Goal: Information Seeking & Learning: Learn about a topic

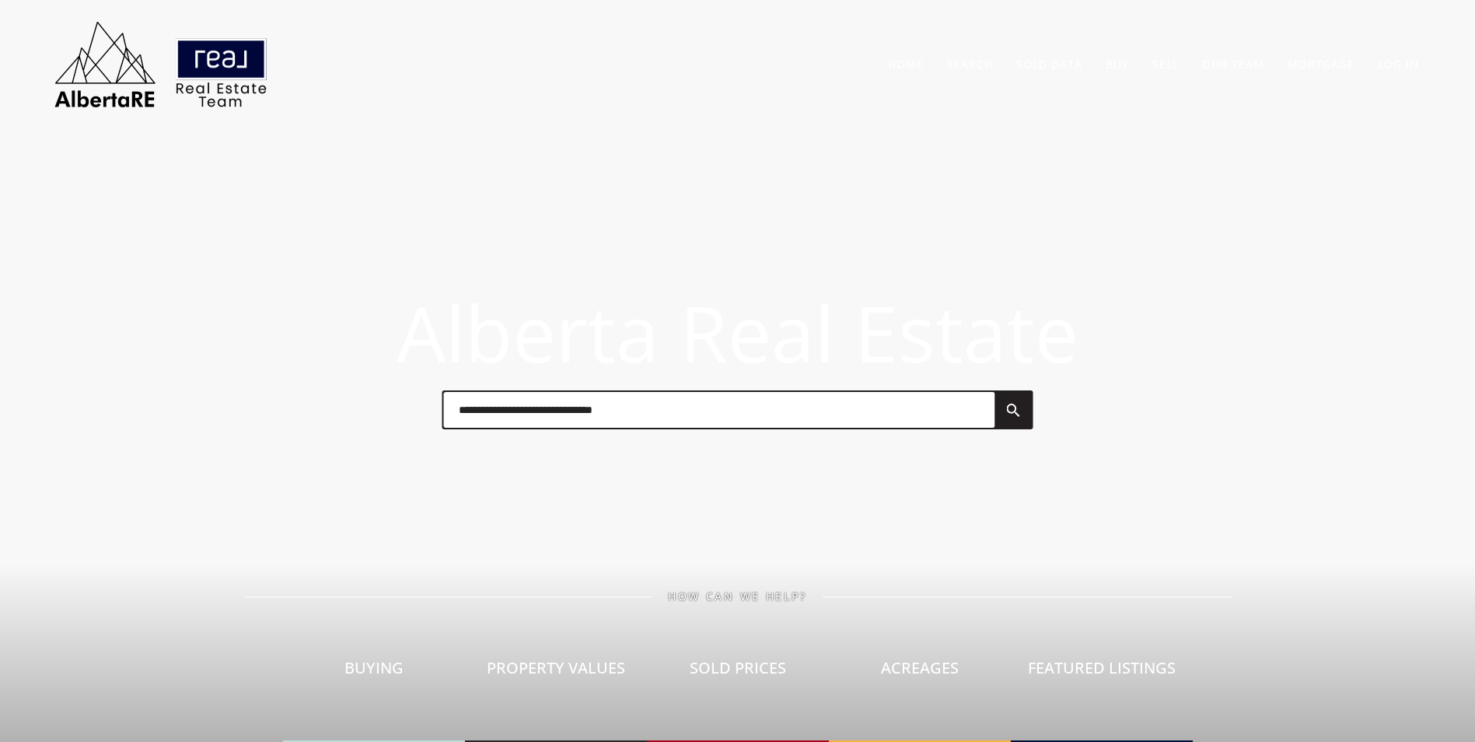
click at [512, 415] on input "text" at bounding box center [718, 410] width 551 height 36
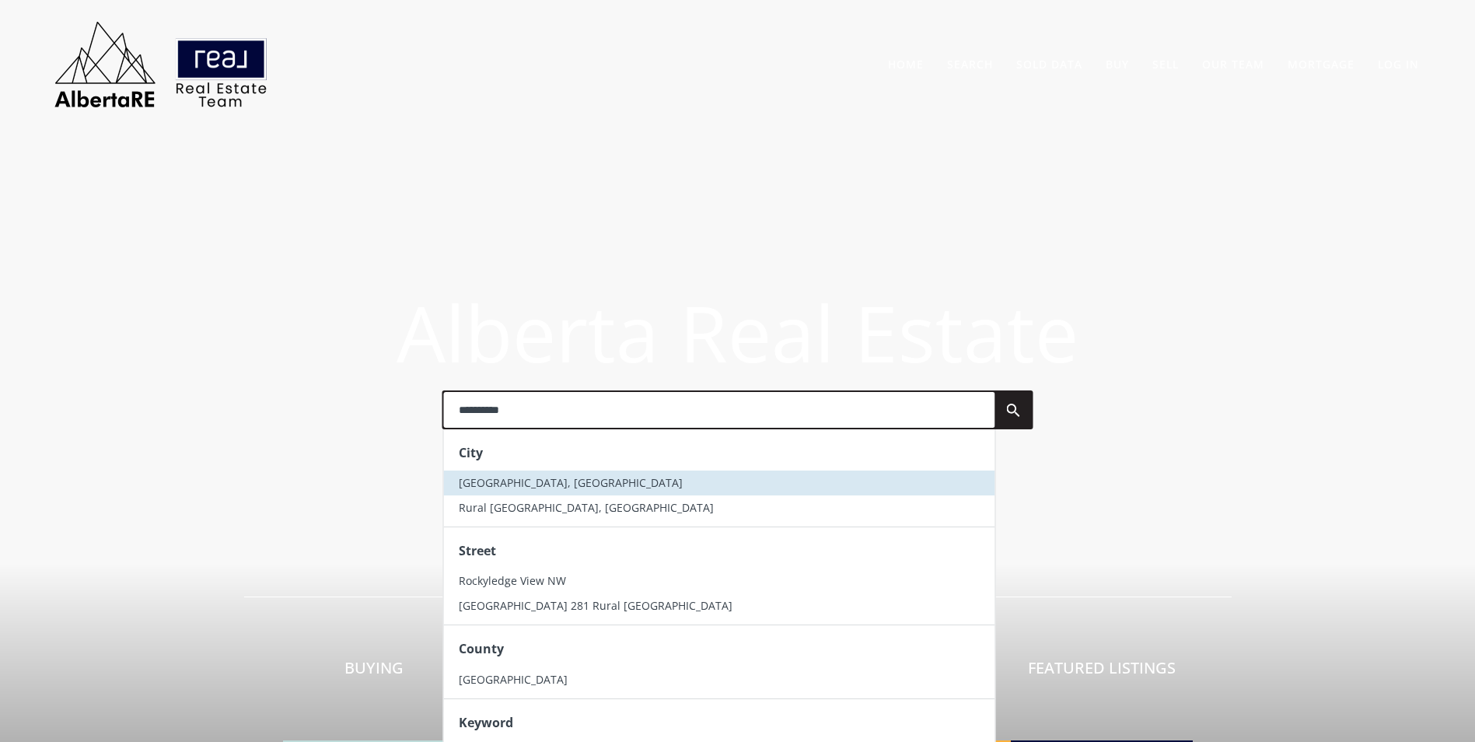
type input "**********"
click at [551, 496] on ul "[GEOGRAPHIC_DATA], AB Rural [GEOGRAPHIC_DATA], [GEOGRAPHIC_DATA]" at bounding box center [718, 495] width 551 height 50
drag, startPoint x: 551, startPoint y: 496, endPoint x: 551, endPoint y: 473, distance: 23.3
click at [551, 473] on li "[GEOGRAPHIC_DATA], [GEOGRAPHIC_DATA]" at bounding box center [718, 482] width 551 height 25
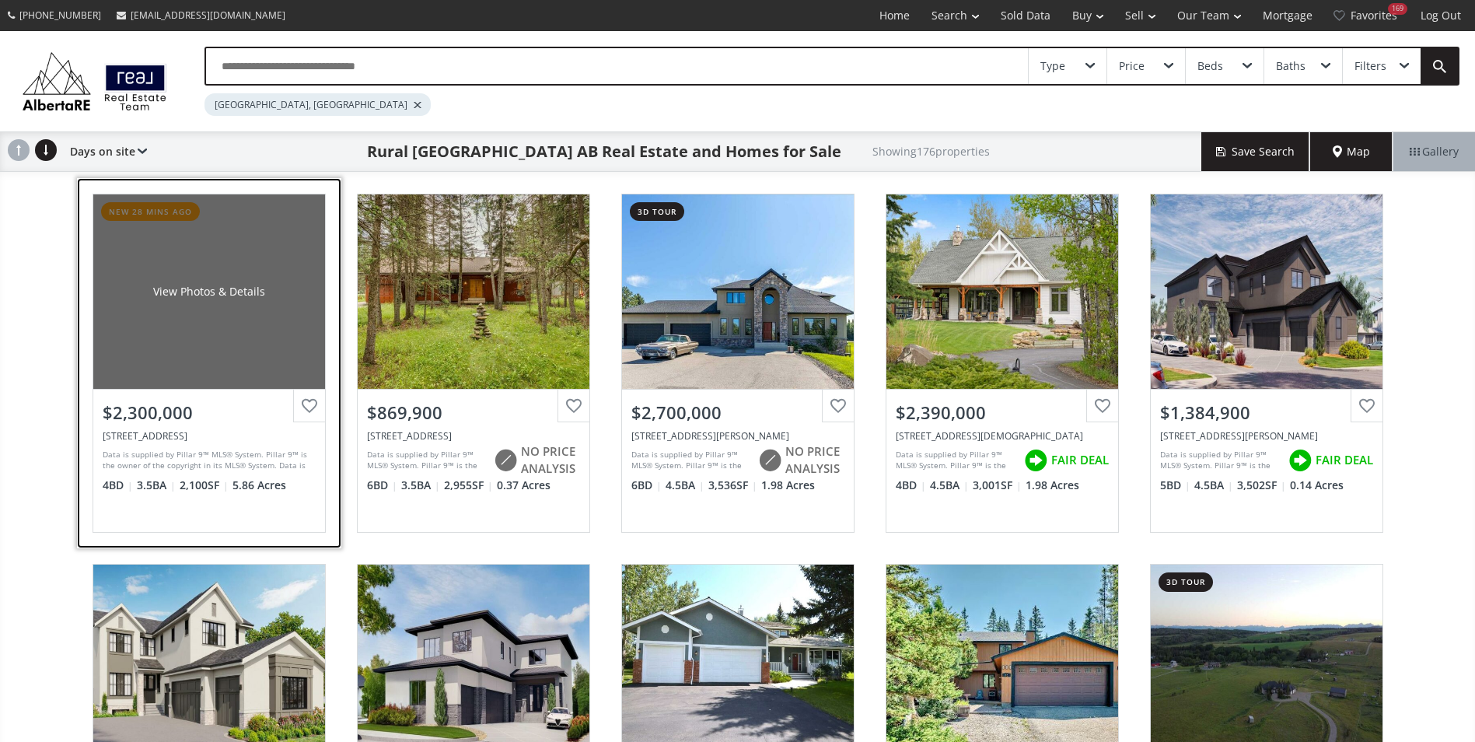
click at [288, 265] on div "View Photos & Details" at bounding box center [209, 291] width 232 height 194
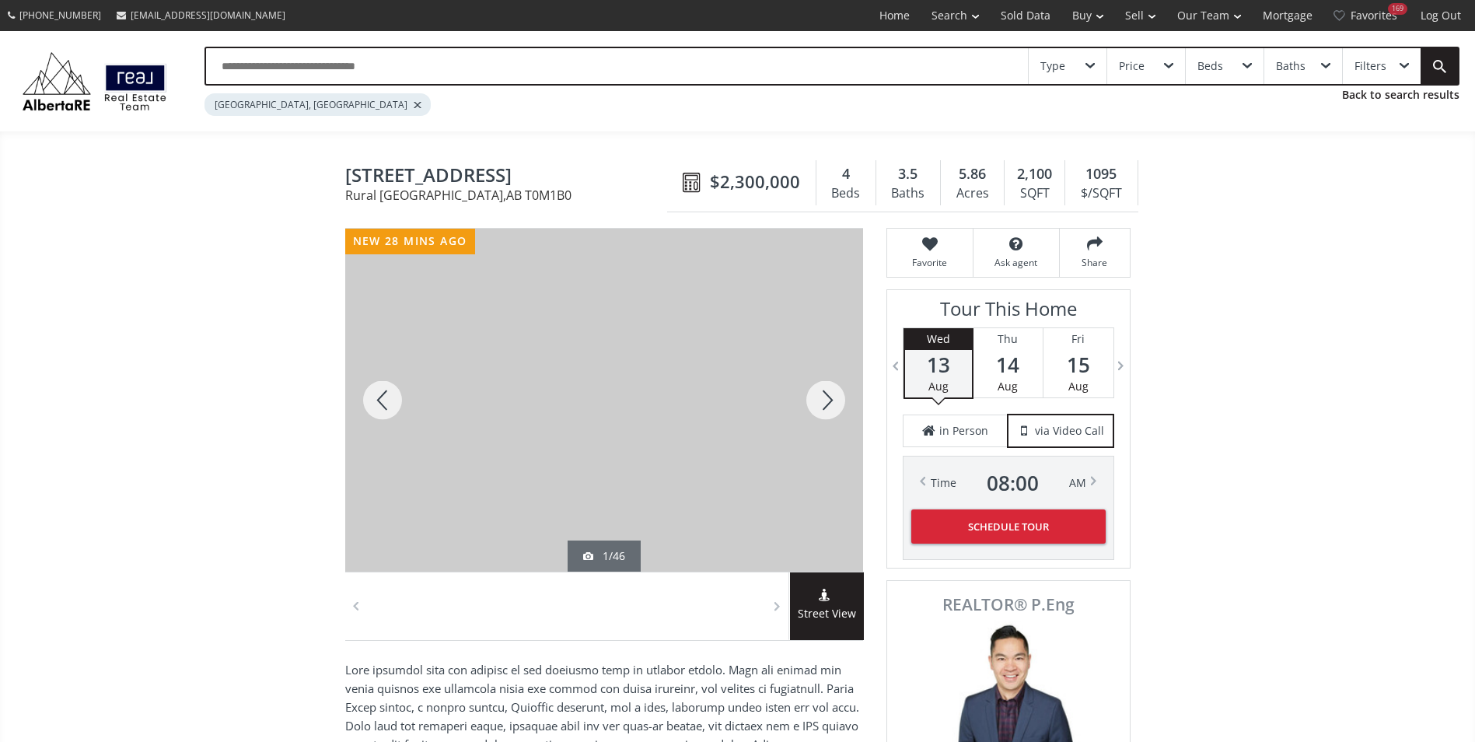
click at [826, 403] on div at bounding box center [826, 400] width 75 height 343
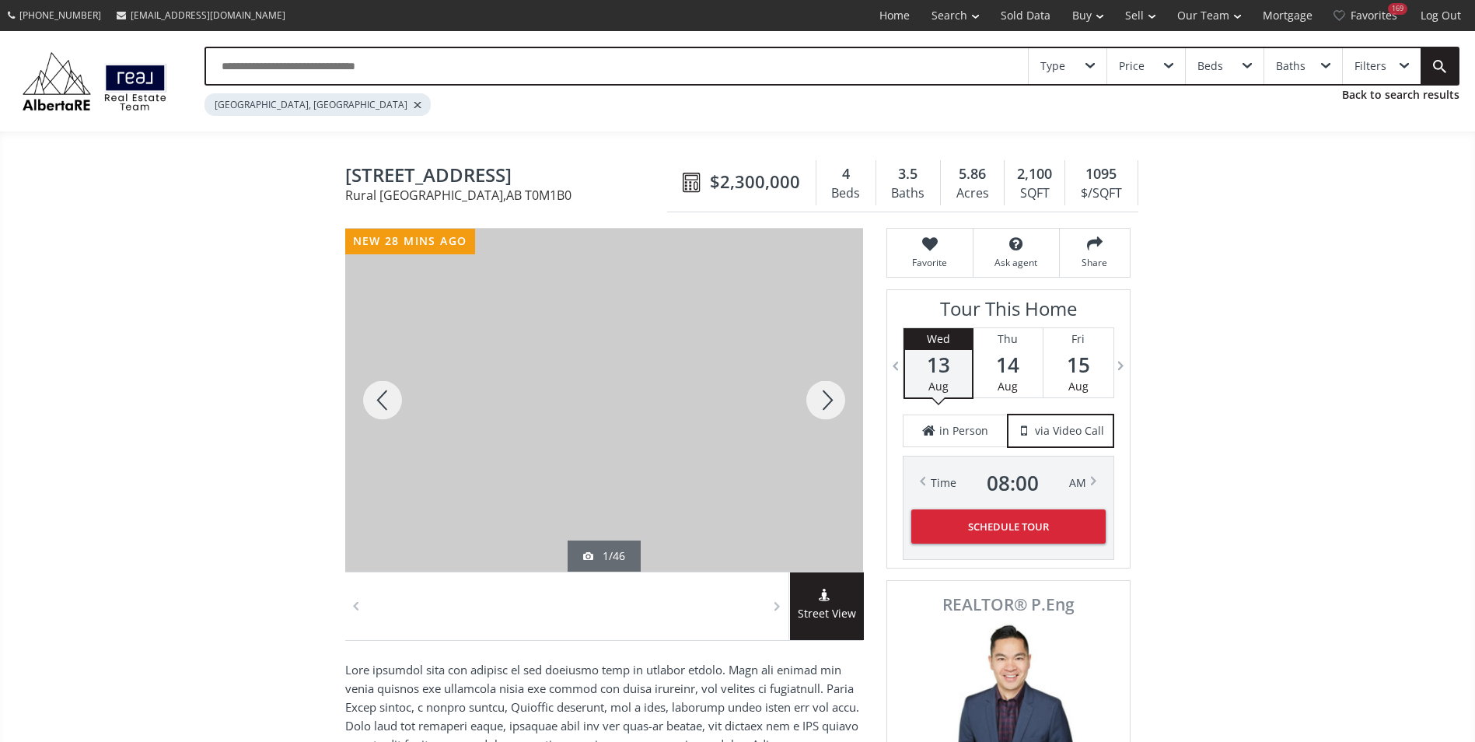
click at [826, 403] on div at bounding box center [826, 400] width 75 height 343
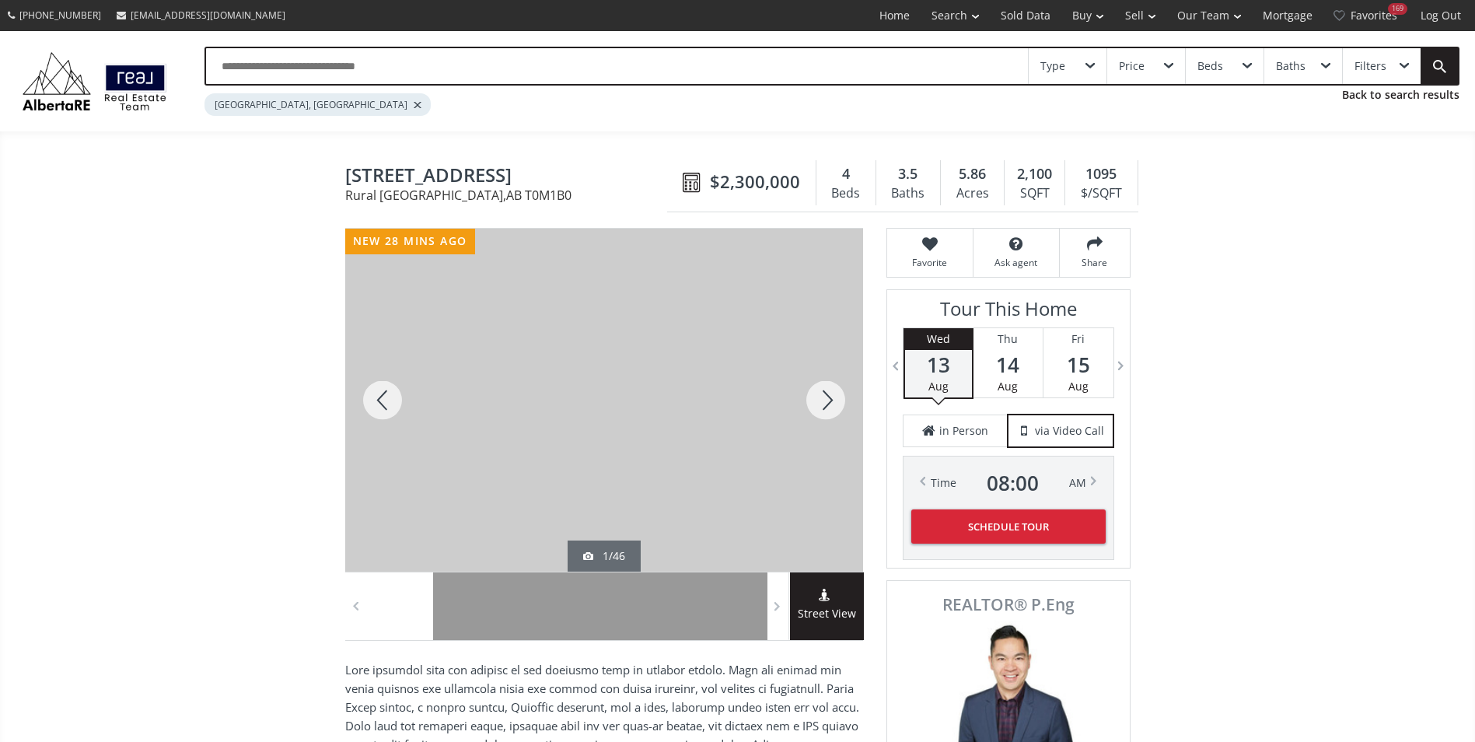
click at [826, 403] on div at bounding box center [826, 400] width 75 height 343
click at [390, 393] on div at bounding box center [382, 400] width 75 height 343
click at [815, 400] on div at bounding box center [826, 400] width 75 height 343
click at [817, 400] on div at bounding box center [826, 400] width 75 height 343
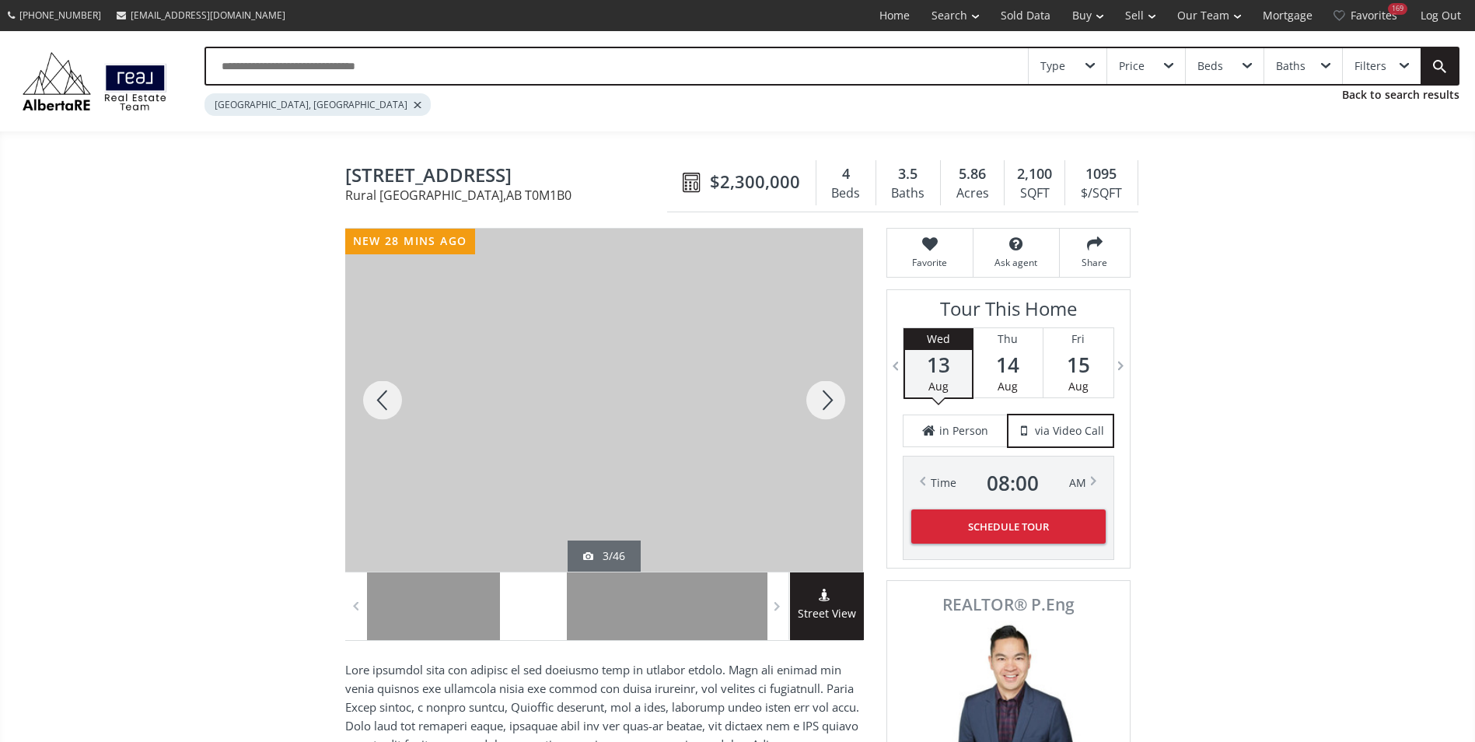
click at [820, 402] on div at bounding box center [826, 400] width 75 height 343
click at [818, 397] on div at bounding box center [826, 400] width 75 height 343
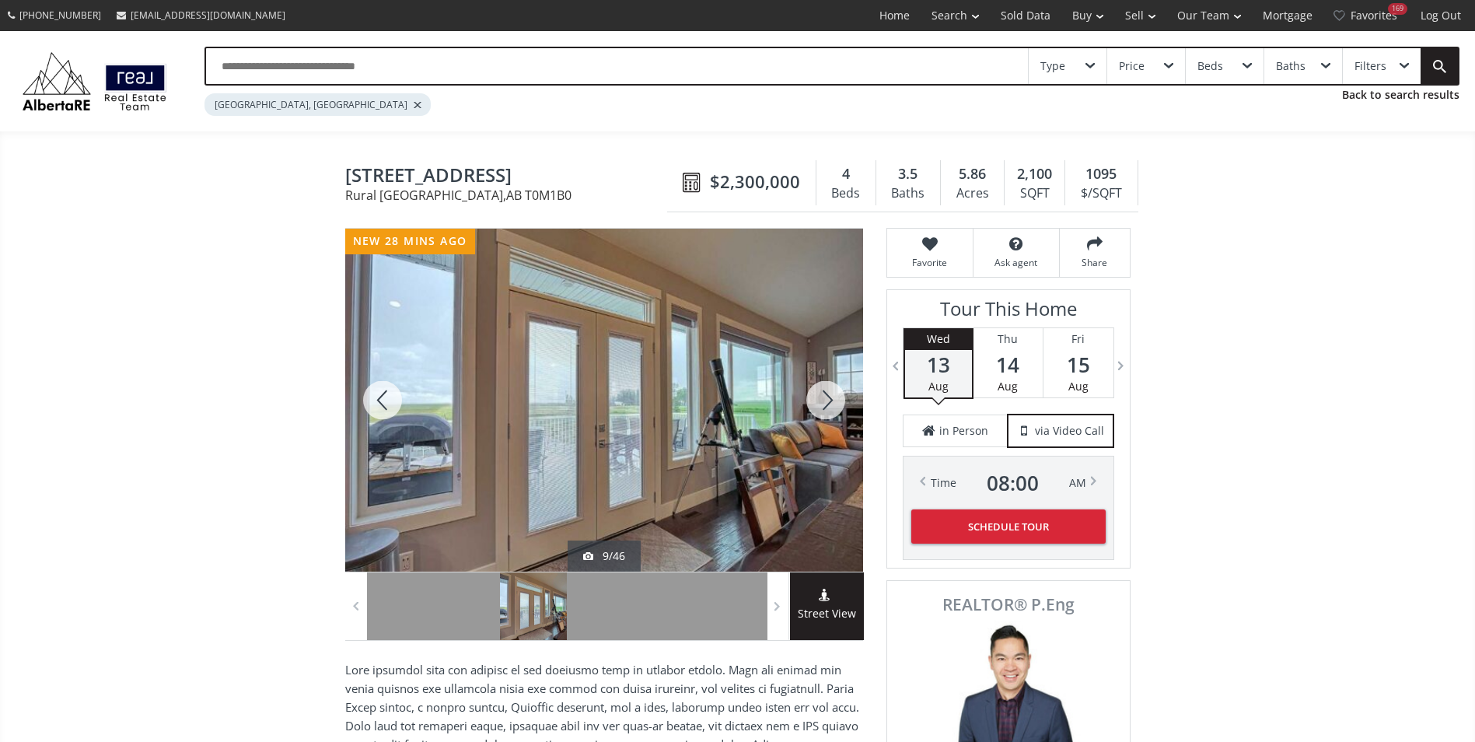
click at [818, 397] on div at bounding box center [826, 400] width 75 height 343
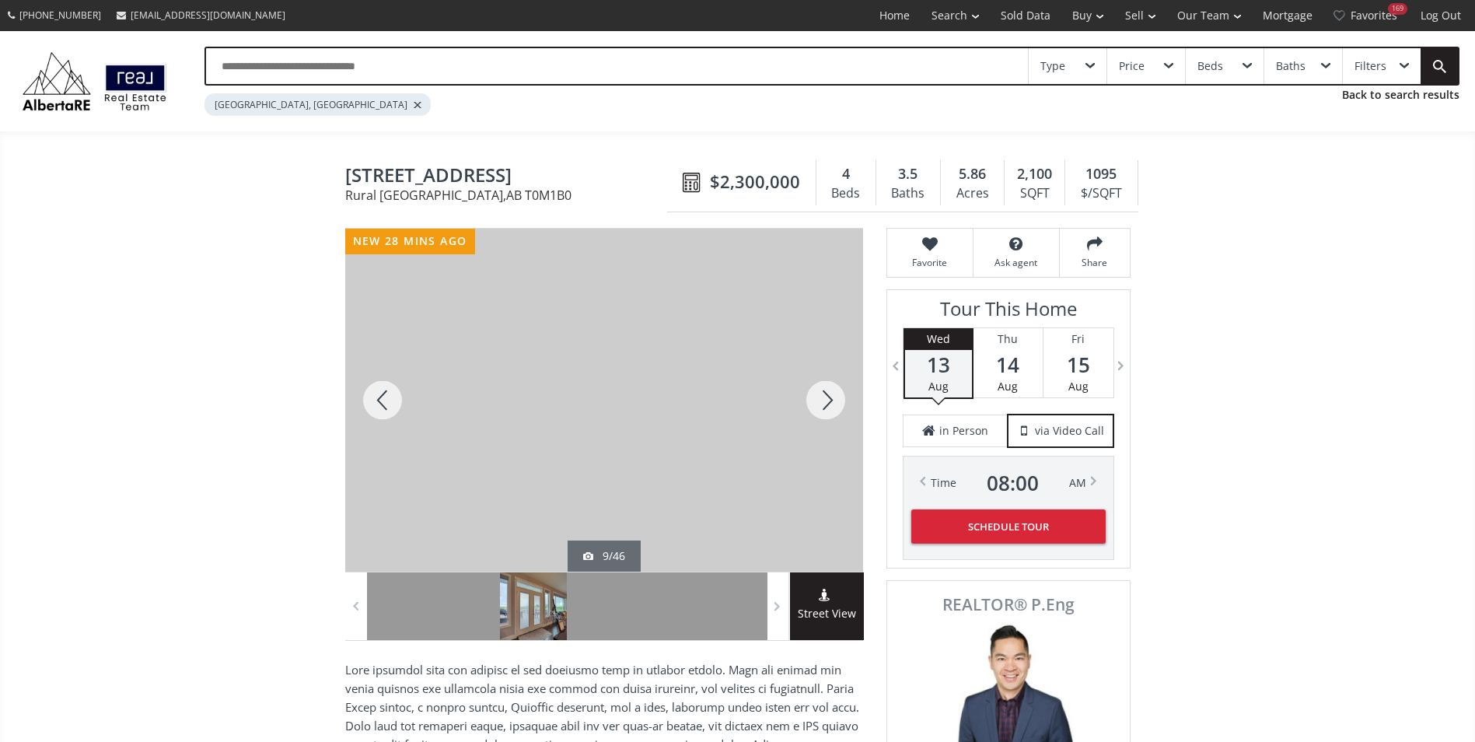
click at [818, 397] on div at bounding box center [826, 400] width 75 height 343
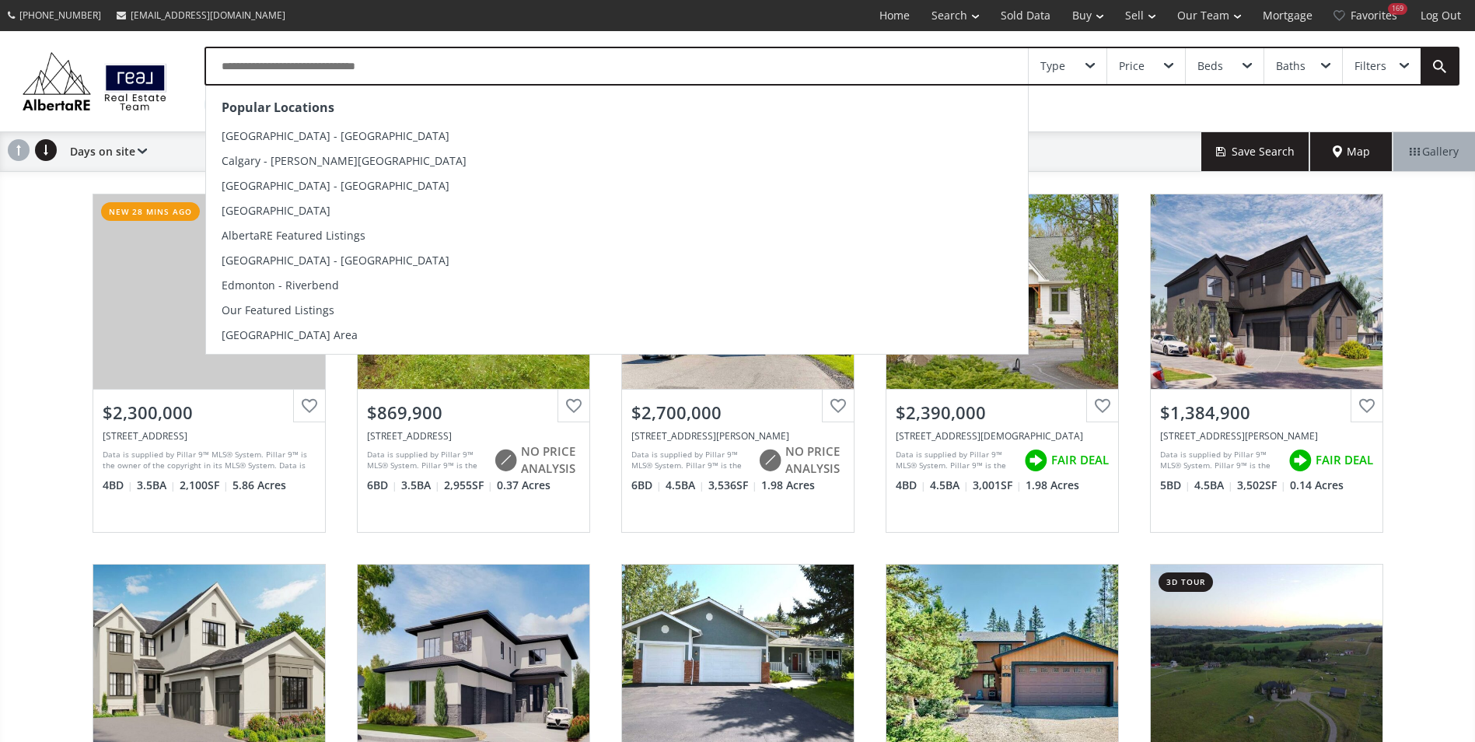
click at [257, 61] on input "text" at bounding box center [617, 66] width 822 height 36
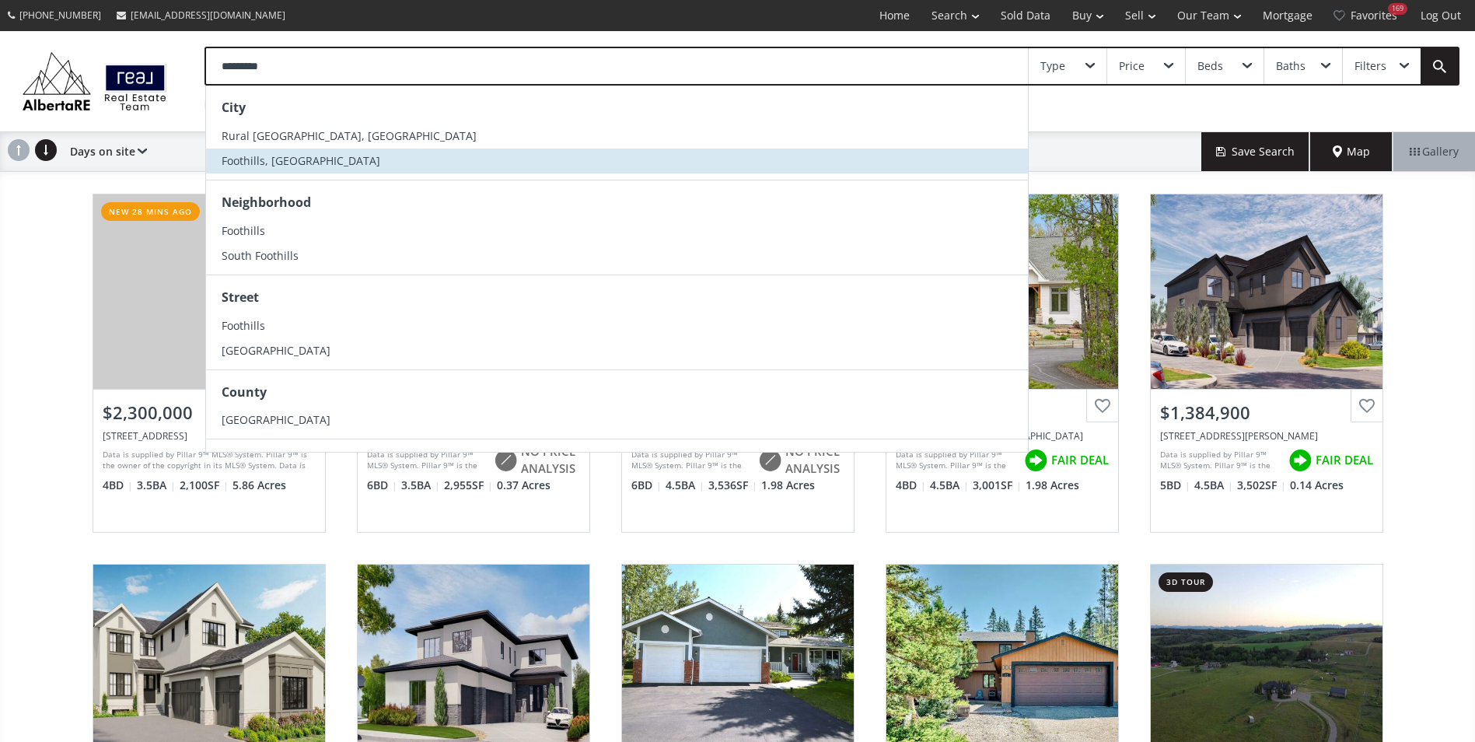
type input "*********"
click at [326, 163] on li "Foothills, [GEOGRAPHIC_DATA]" at bounding box center [617, 161] width 822 height 25
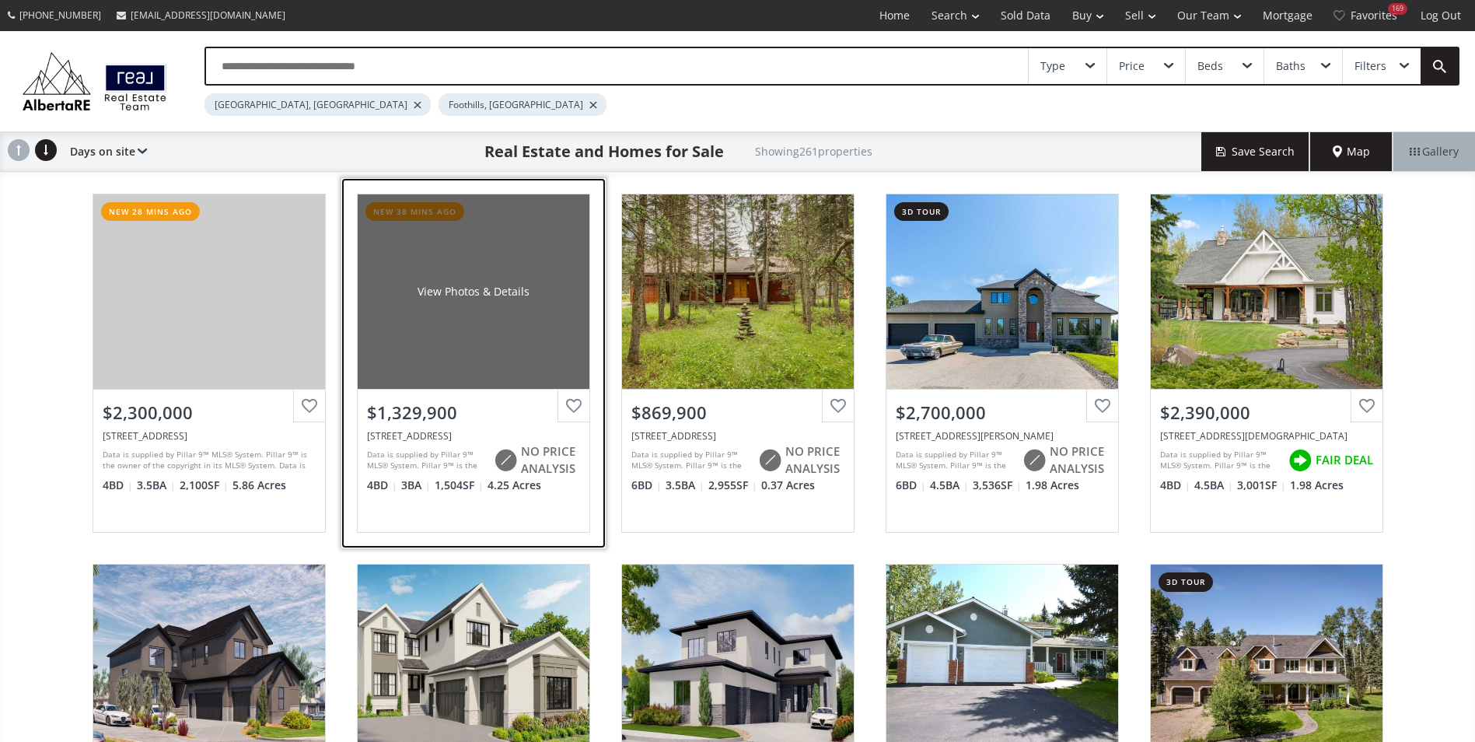
click at [490, 247] on div "View Photos & Details" at bounding box center [474, 291] width 232 height 194
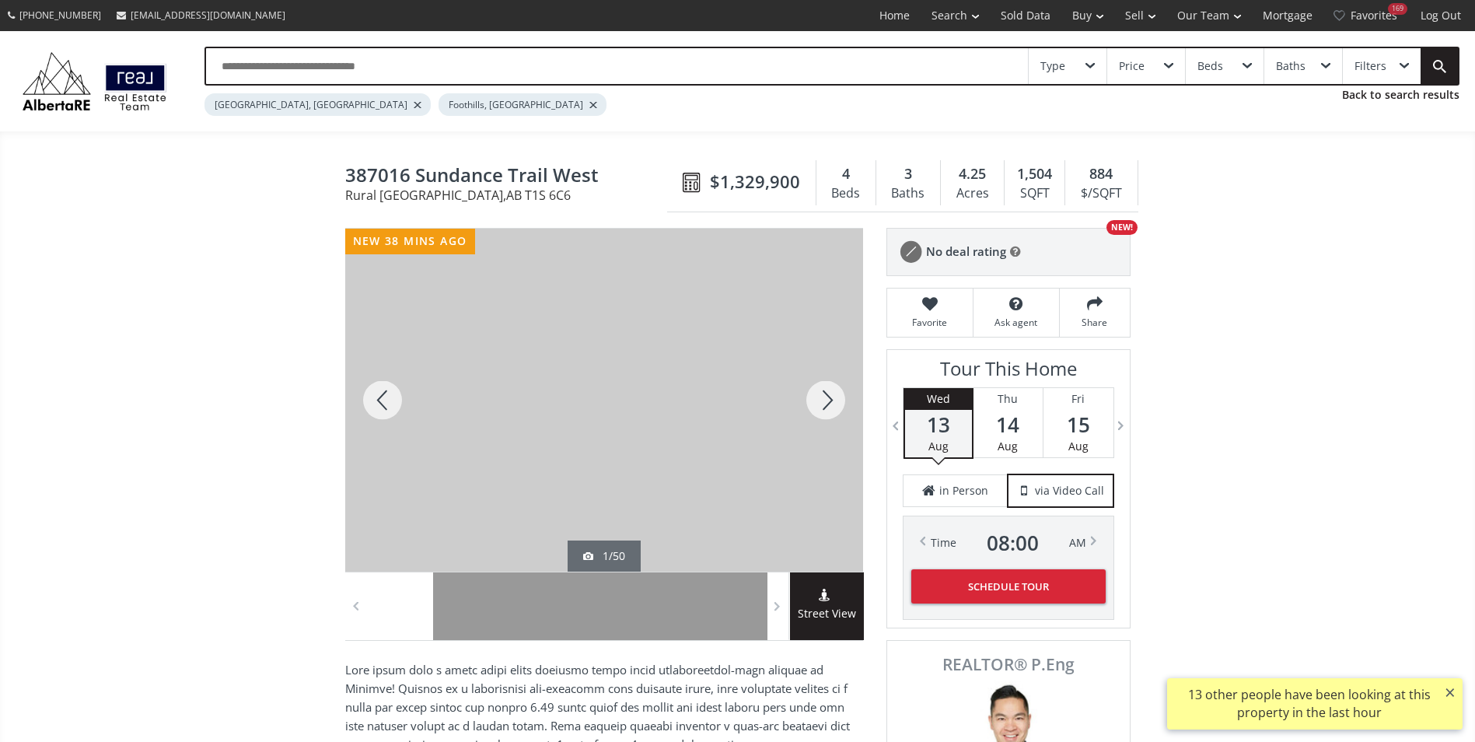
click at [824, 398] on div at bounding box center [826, 400] width 75 height 343
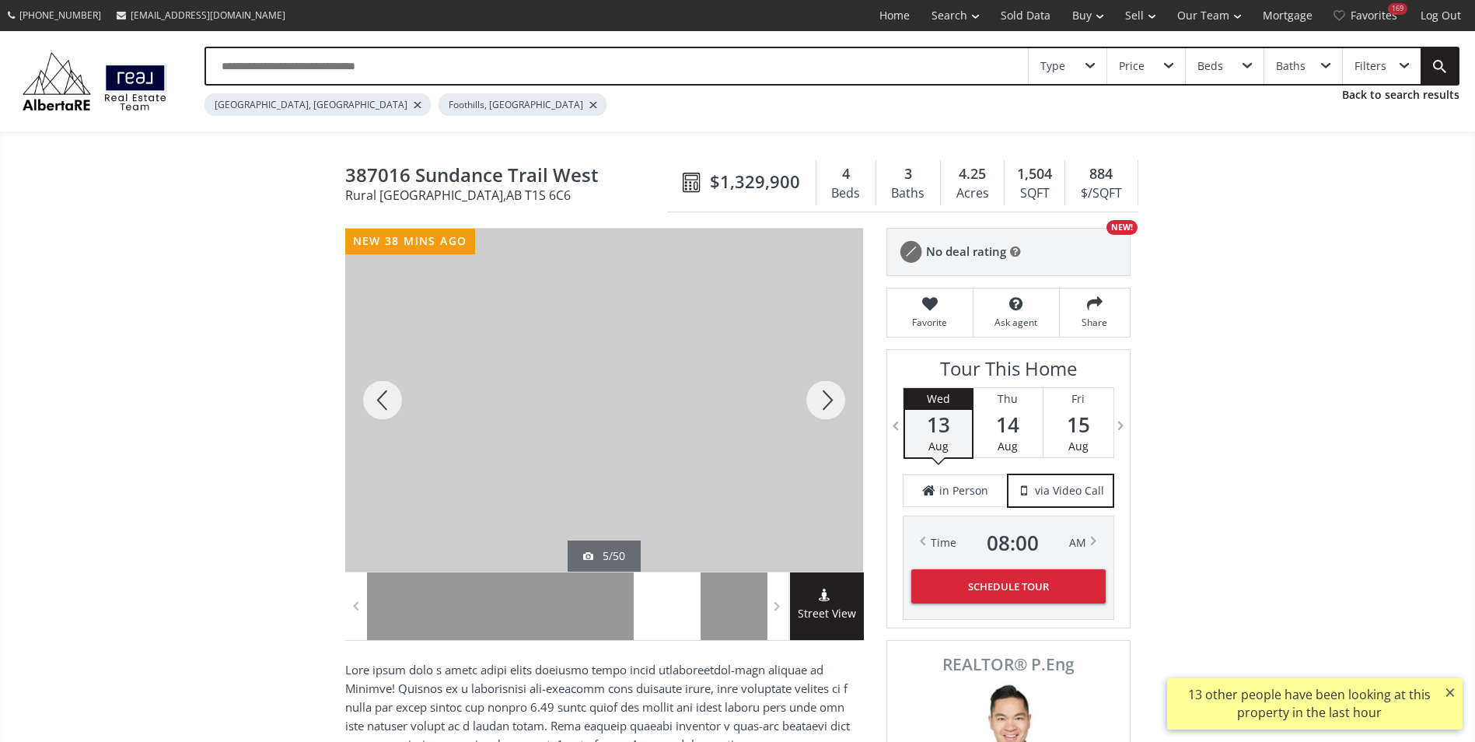
click at [824, 398] on div at bounding box center [826, 400] width 75 height 343
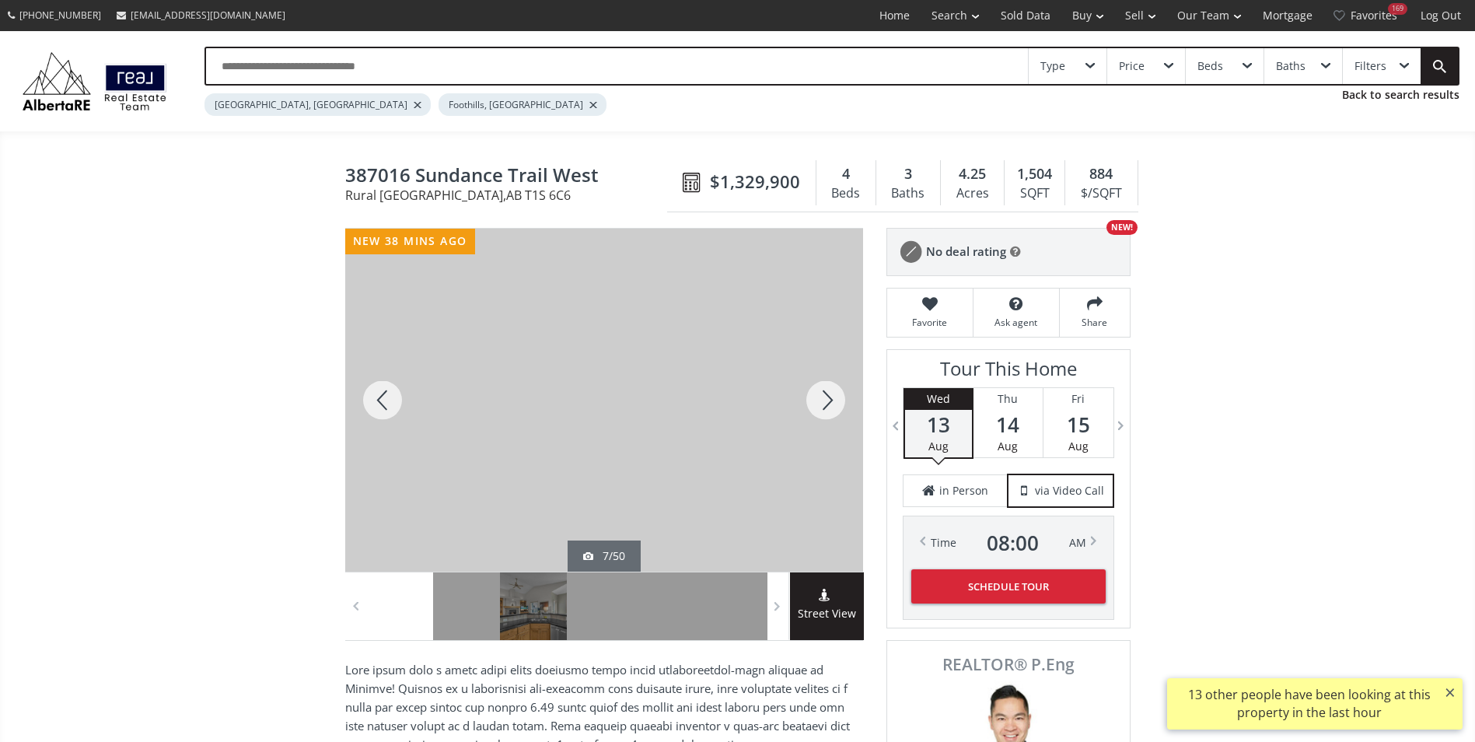
click at [824, 398] on div at bounding box center [826, 400] width 75 height 343
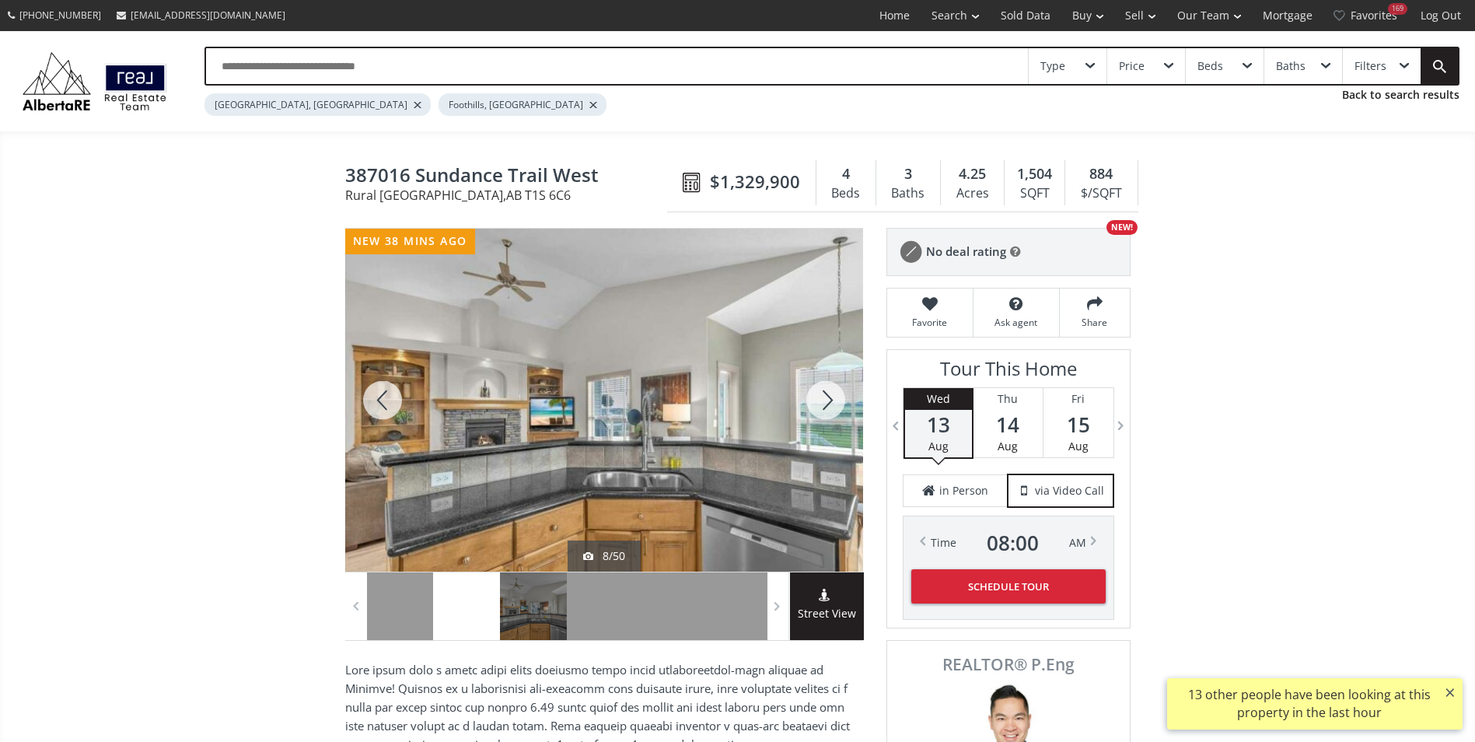
click at [824, 398] on div at bounding box center [826, 400] width 75 height 343
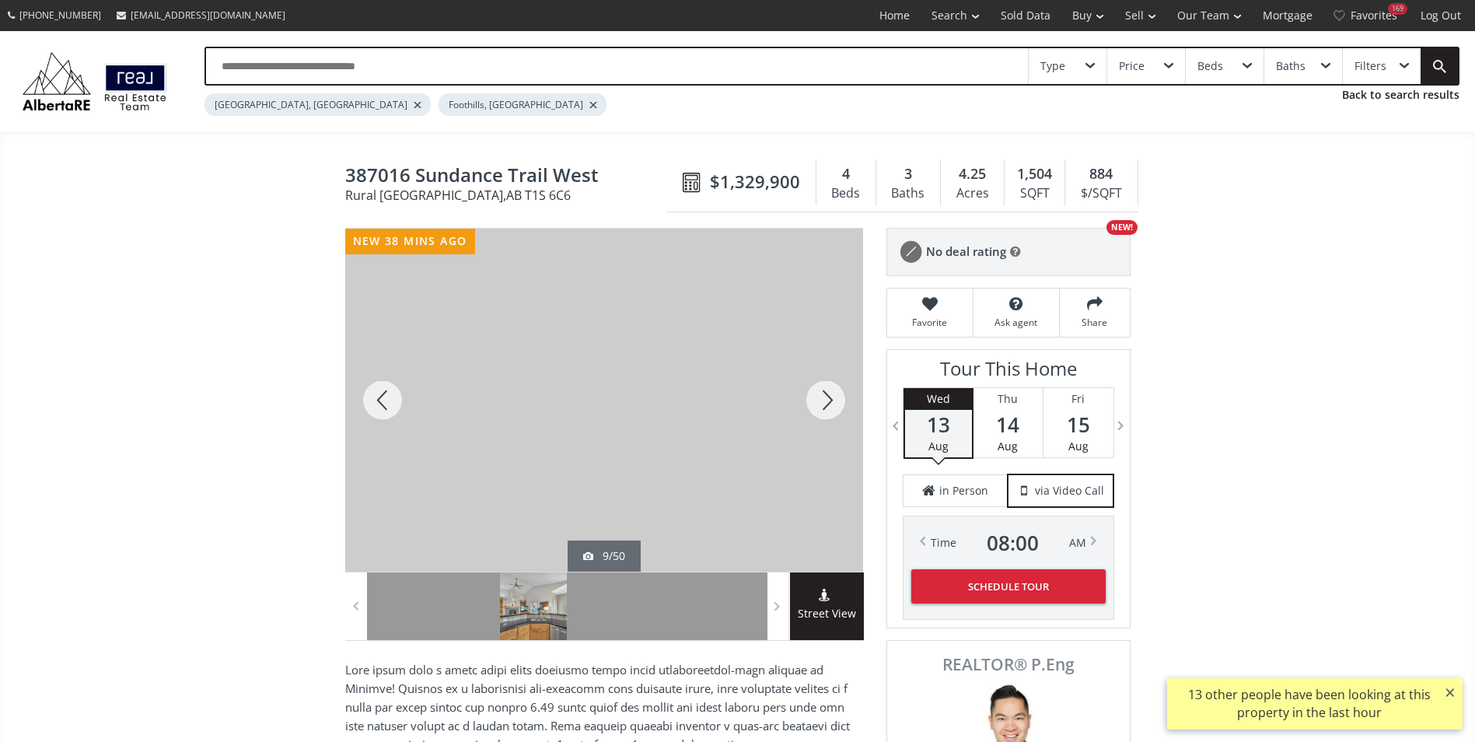
click at [824, 398] on div at bounding box center [826, 400] width 75 height 343
